Goal: Information Seeking & Learning: Learn about a topic

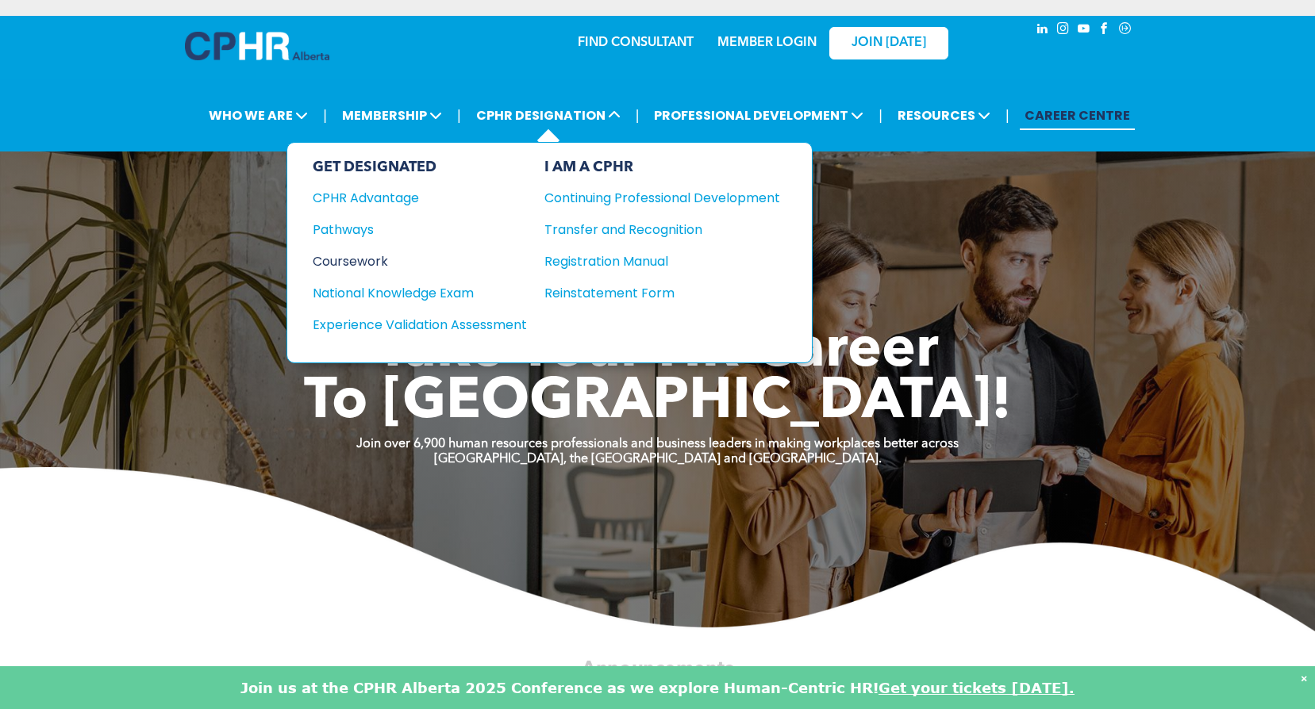
click at [374, 253] on div "Coursework" at bounding box center [409, 261] width 193 height 20
click at [356, 234] on div "Pathways" at bounding box center [409, 230] width 193 height 20
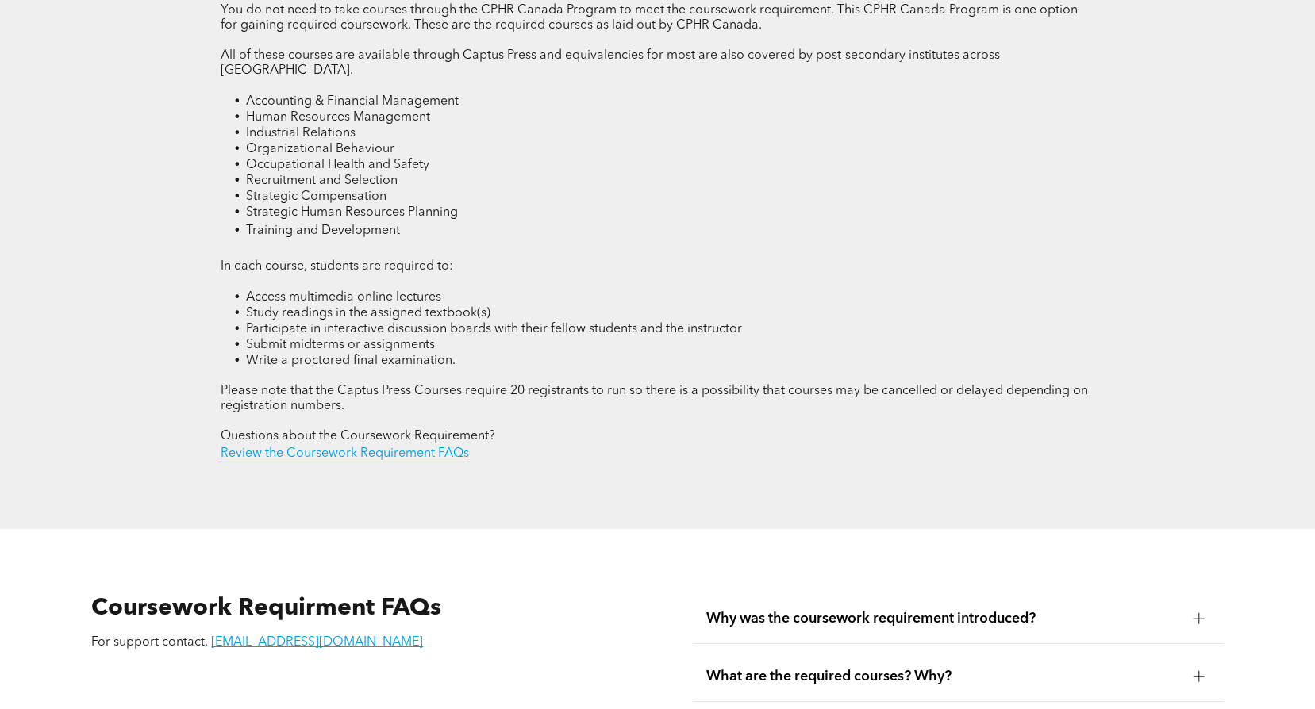
scroll to position [2301, 0]
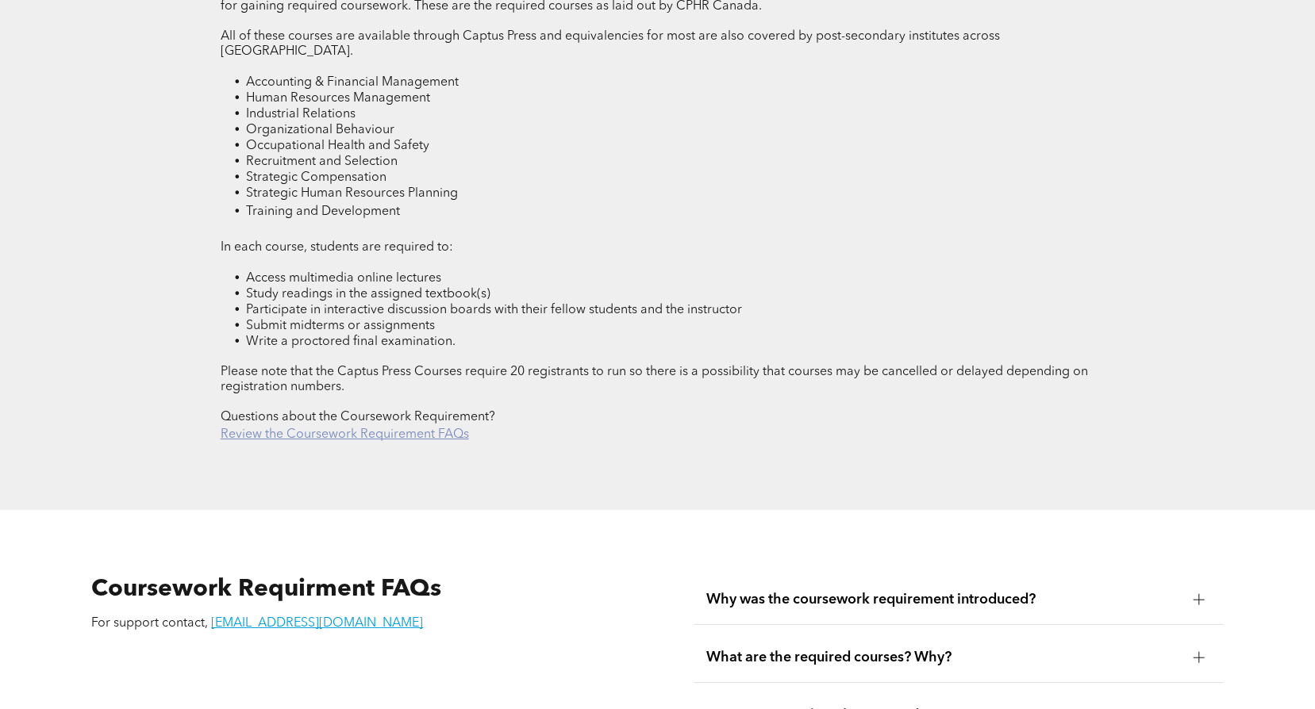
click at [459, 428] on link "Review the Coursework Requirement FAQs" at bounding box center [345, 434] width 248 height 13
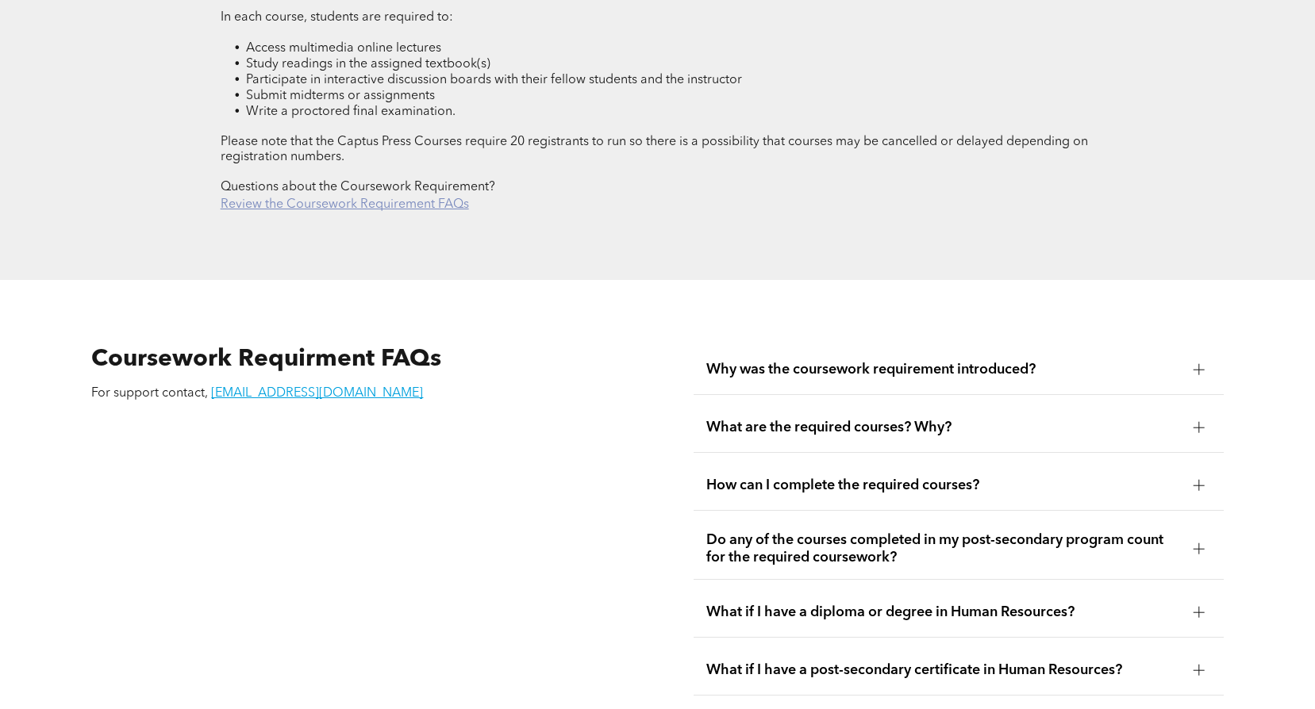
scroll to position [2781, 0]
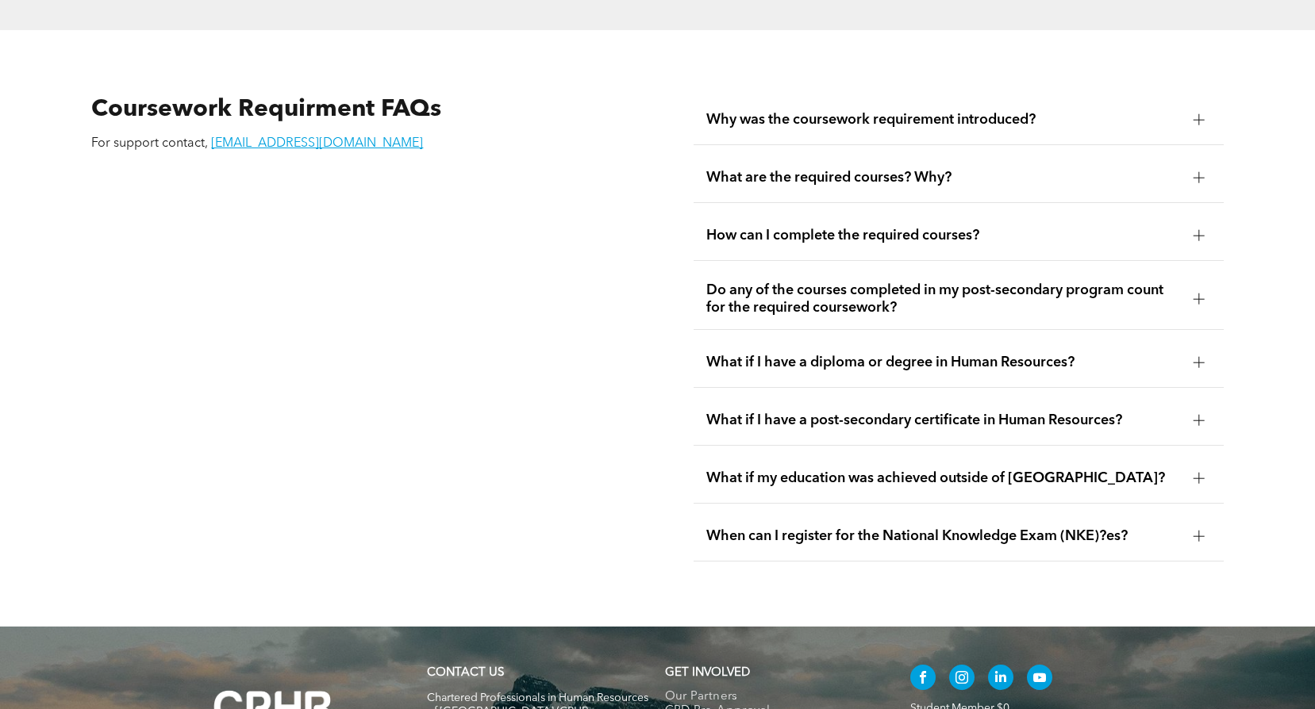
click at [1194, 230] on div at bounding box center [1198, 235] width 11 height 11
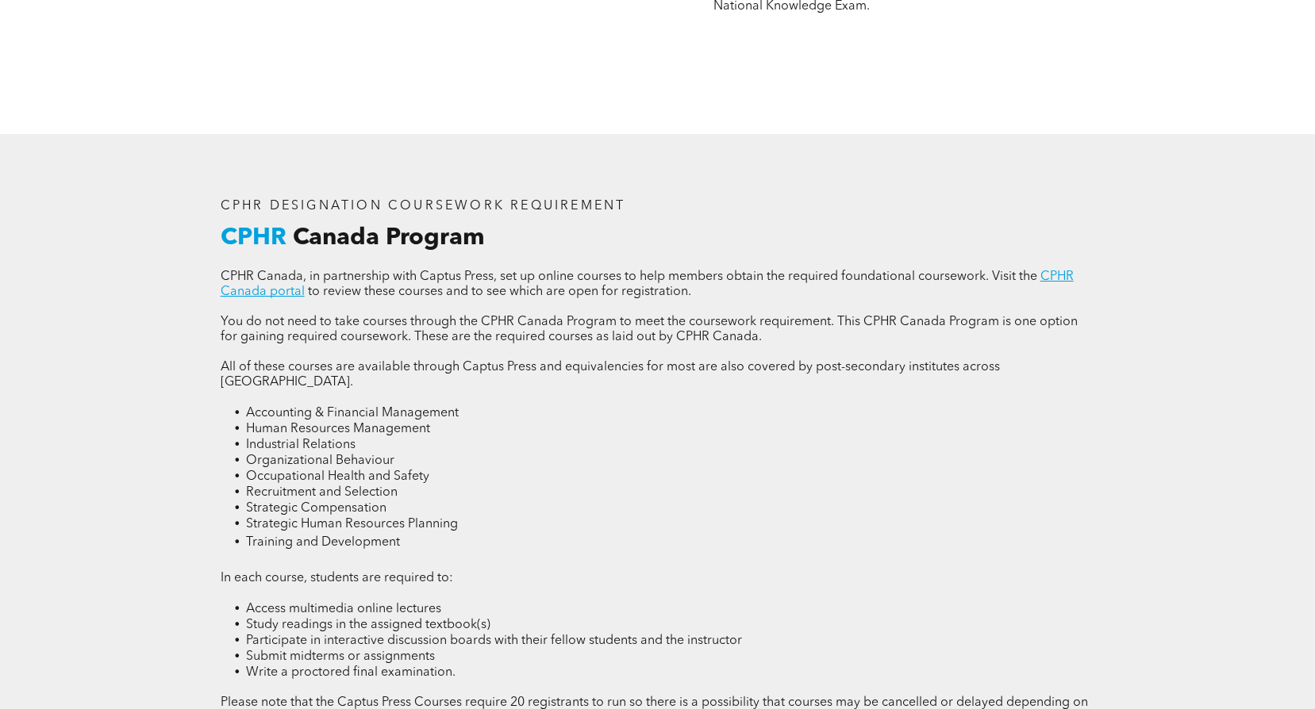
scroll to position [1908, 0]
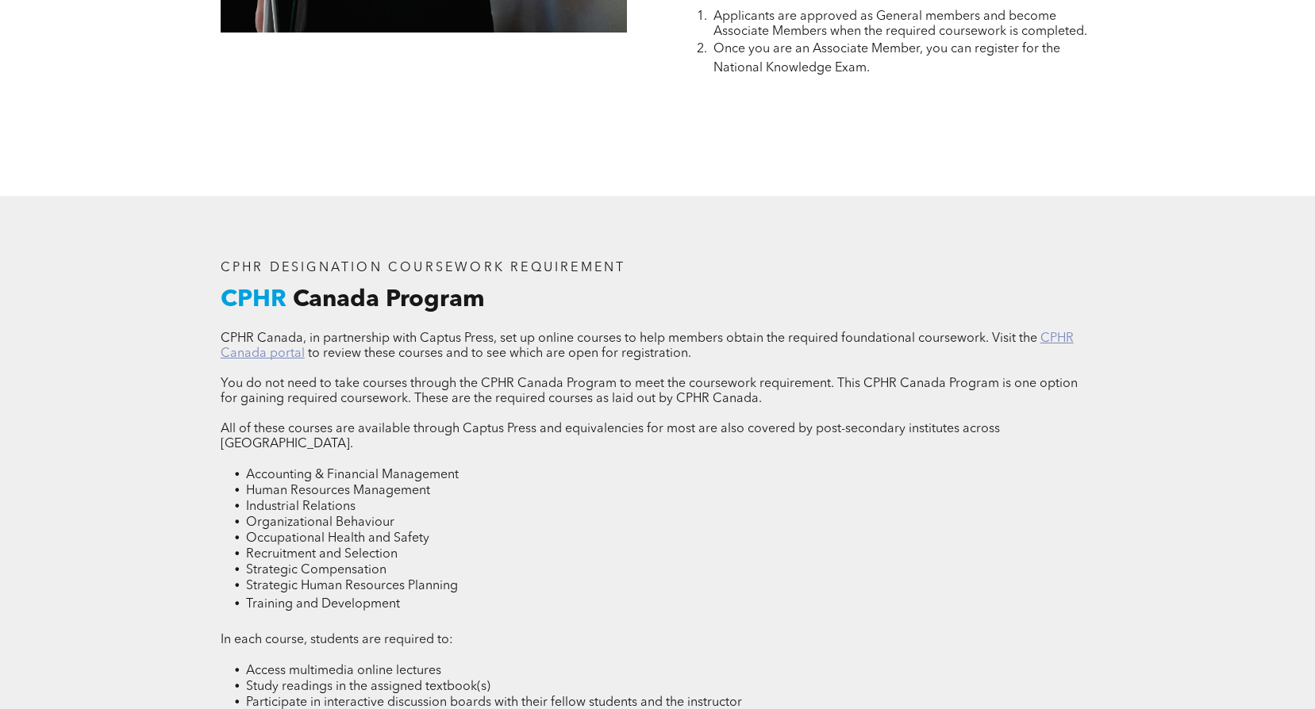
click at [271, 352] on link "CPHR Canada portal" at bounding box center [647, 346] width 853 height 28
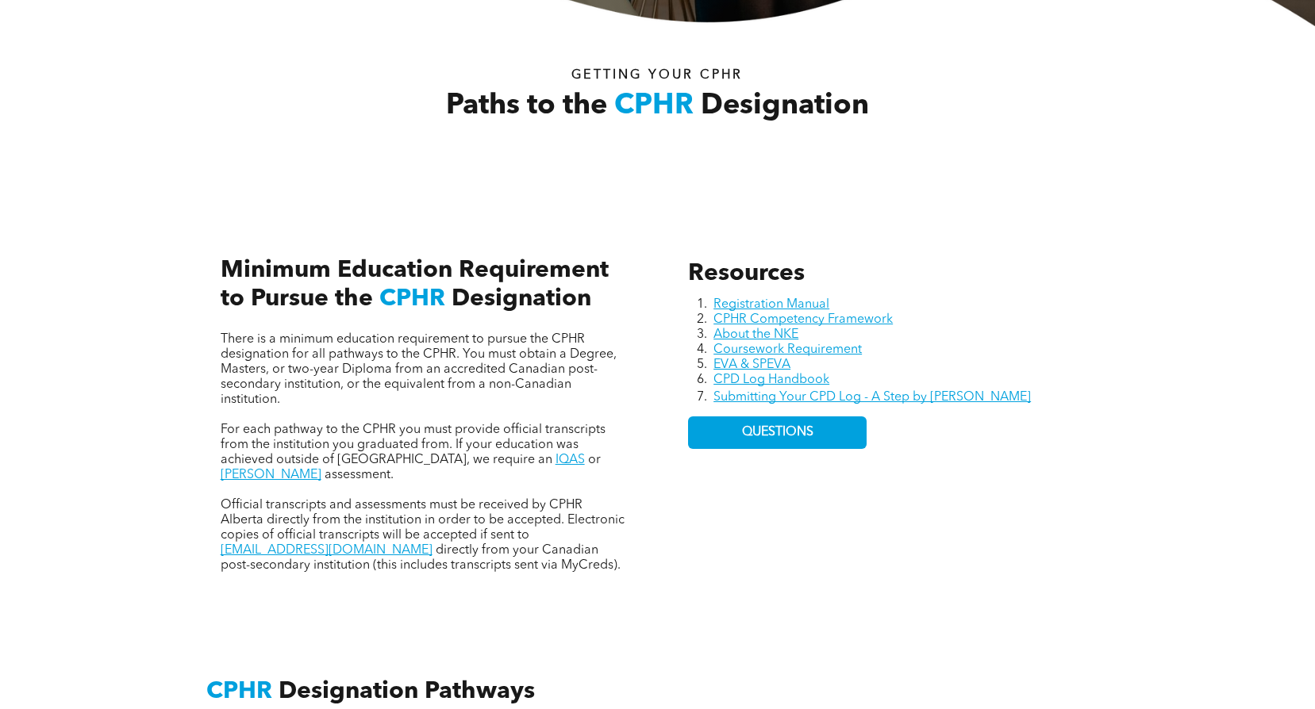
scroll to position [555, 0]
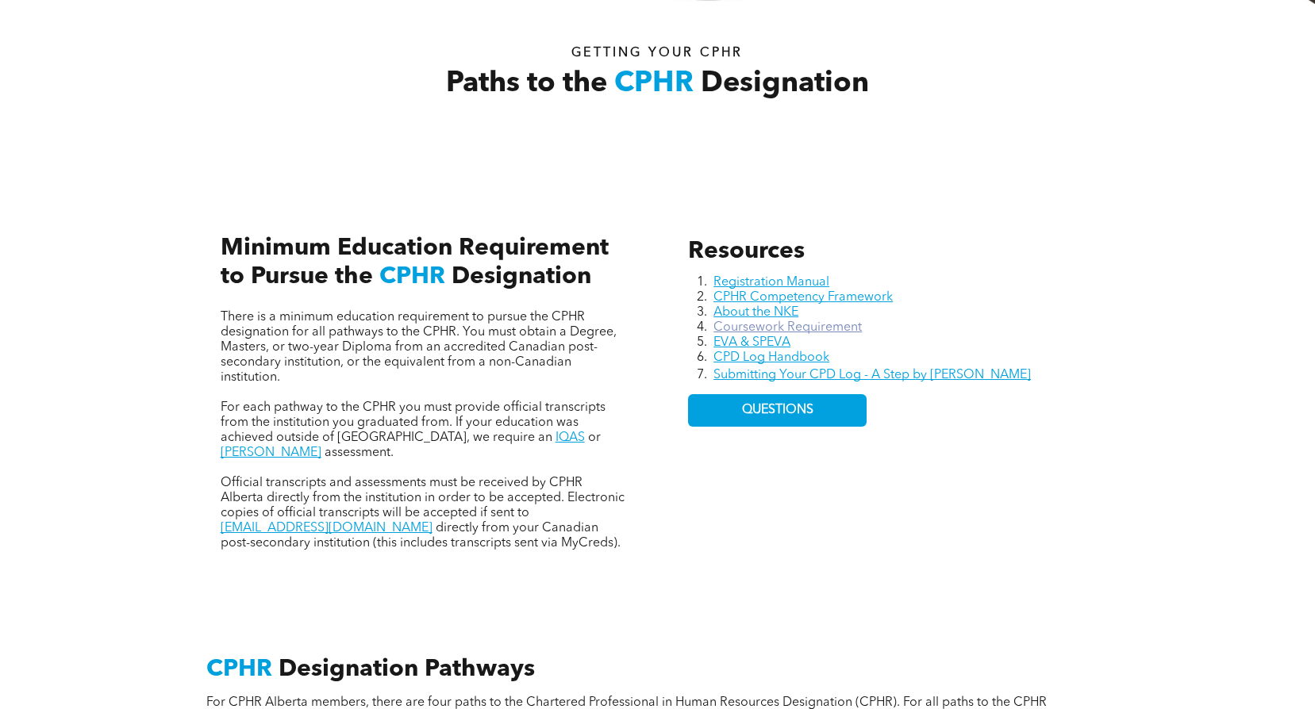
click at [776, 324] on link "Coursework Requirement" at bounding box center [787, 327] width 148 height 13
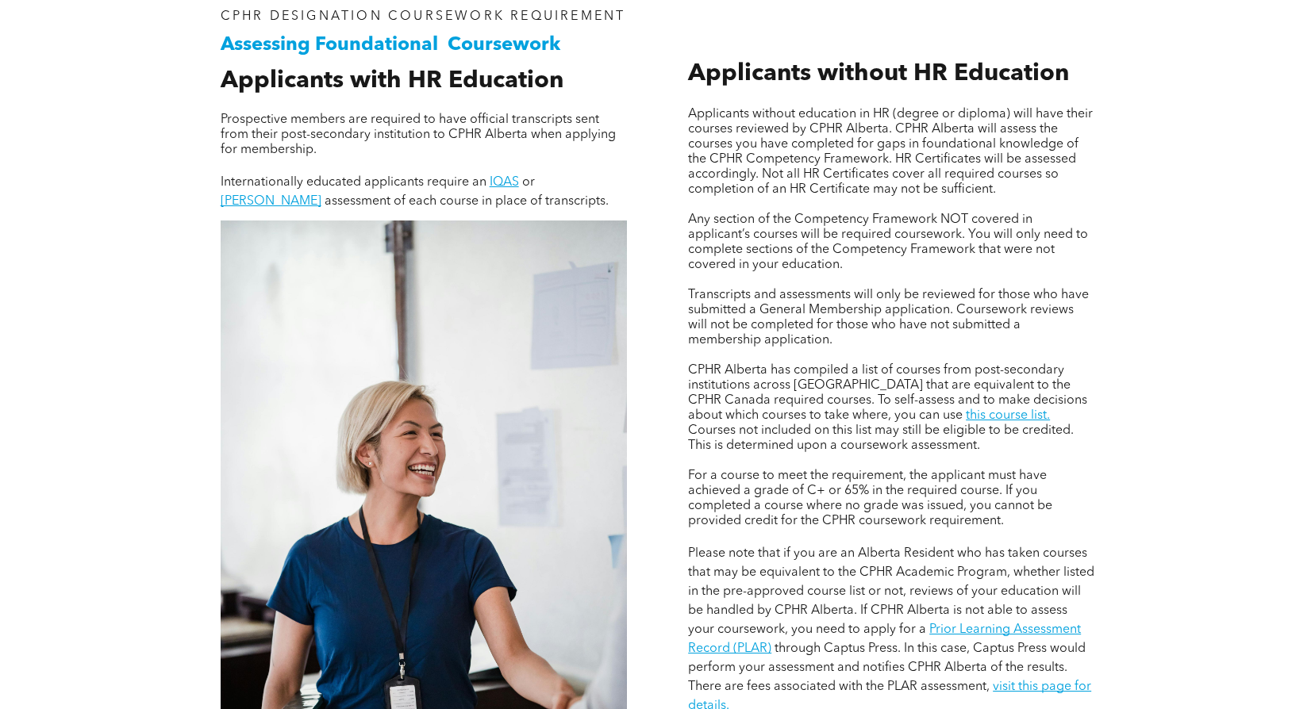
scroll to position [1190, 0]
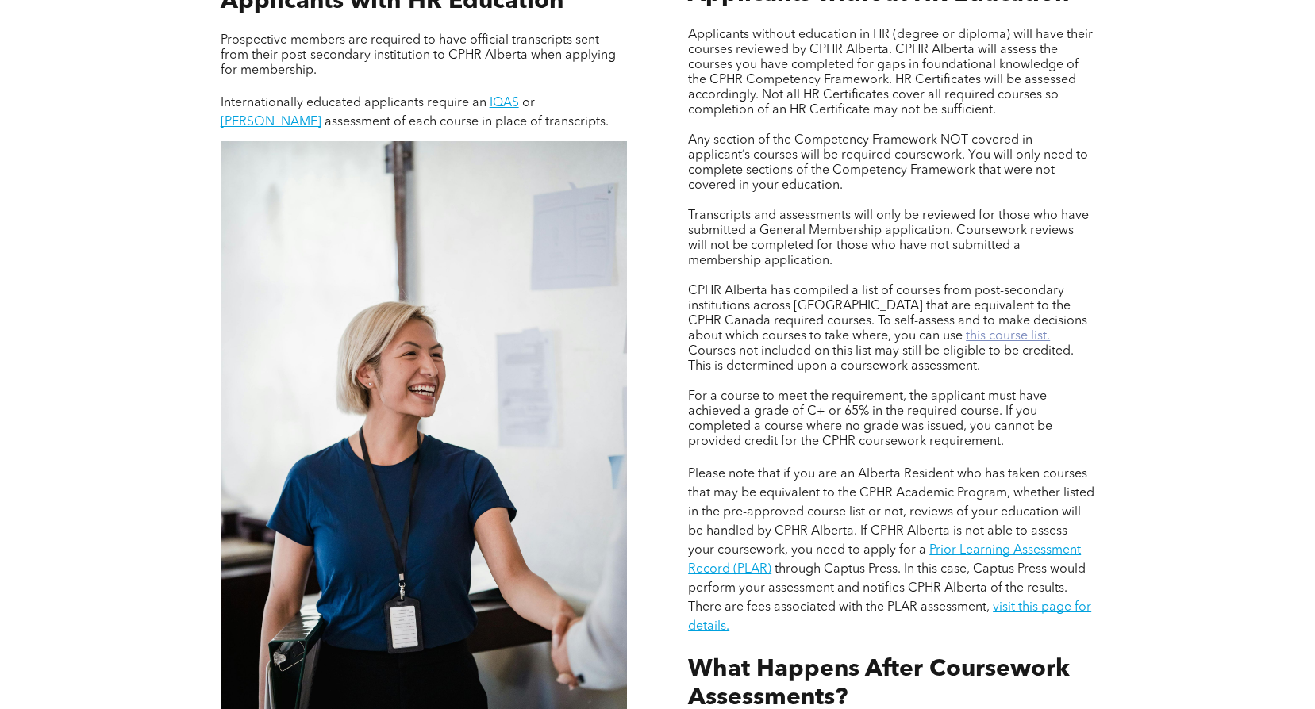
click at [965, 338] on link "this course list." at bounding box center [1007, 336] width 84 height 13
